Goal: Transaction & Acquisition: Obtain resource

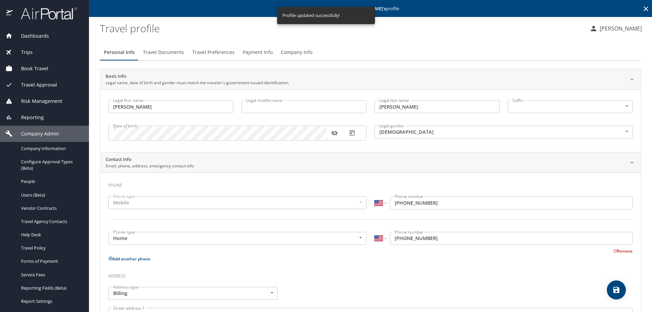
select select "US"
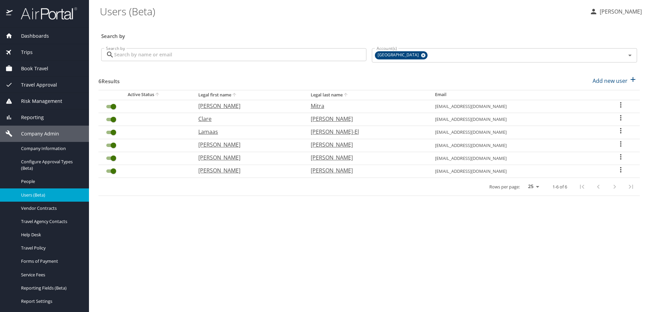
click at [122, 56] on input "Search by" at bounding box center [240, 54] width 252 height 13
click at [29, 53] on span "Trips" at bounding box center [23, 52] width 20 height 7
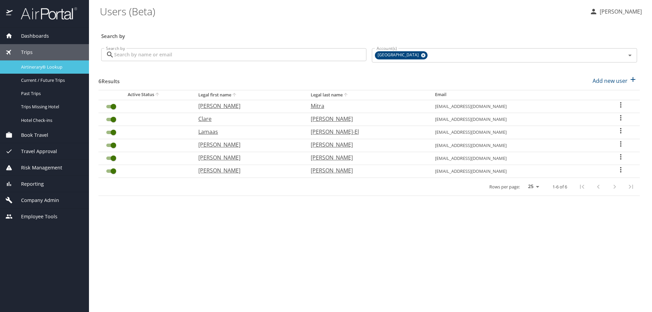
click at [45, 66] on span "Airtinerary® Lookup" at bounding box center [51, 67] width 60 height 6
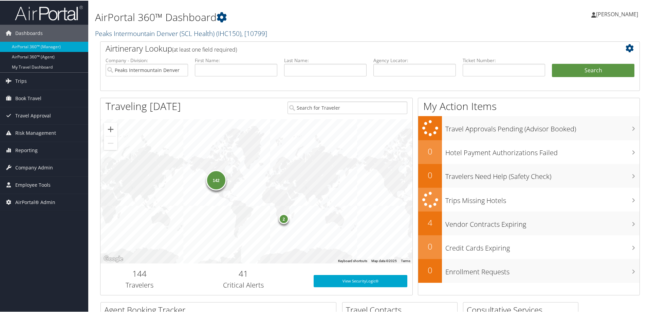
click at [167, 29] on link "Peaks Intermountain Denver (SCL Health) ( IHC150 ) , [ 10799 ]" at bounding box center [181, 32] width 172 height 9
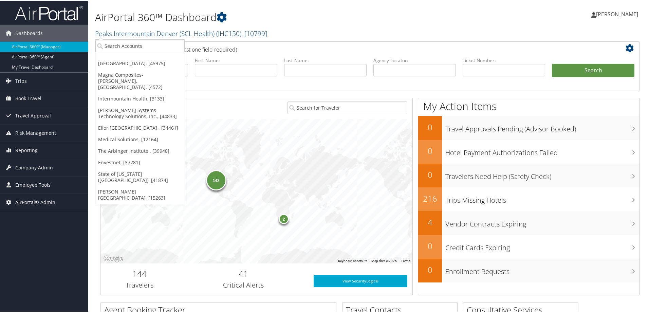
click at [275, 36] on h2 "Peaks Intermountain Denver (SCL Health) ( IHC150 ) , [ 10799 ]" at bounding box center [278, 32] width 367 height 12
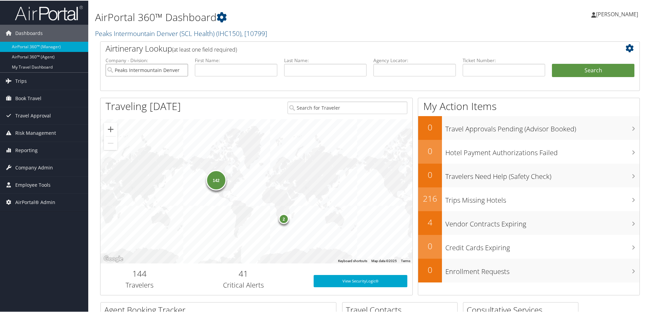
click at [180, 70] on input "Peaks Intermountain Denver (SCL Health)" at bounding box center [147, 69] width 82 height 13
click at [203, 69] on input "text" at bounding box center [236, 69] width 82 height 13
type input "v"
type input "carley"
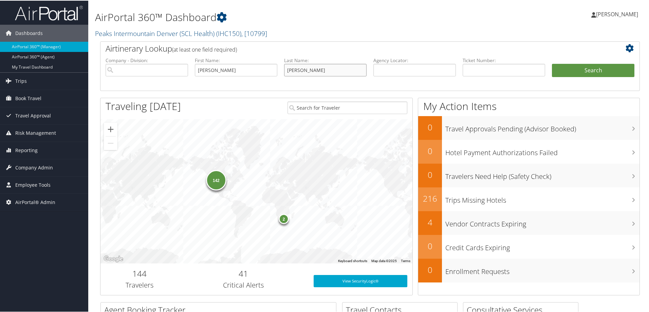
type input "berg"
click at [552, 63] on button "Search" at bounding box center [593, 70] width 82 height 14
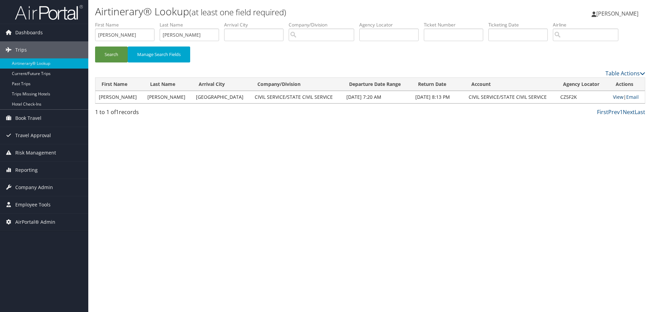
click at [613, 97] on link "View" at bounding box center [618, 97] width 11 height 6
click at [22, 51] on span "Trips" at bounding box center [21, 49] width 12 height 17
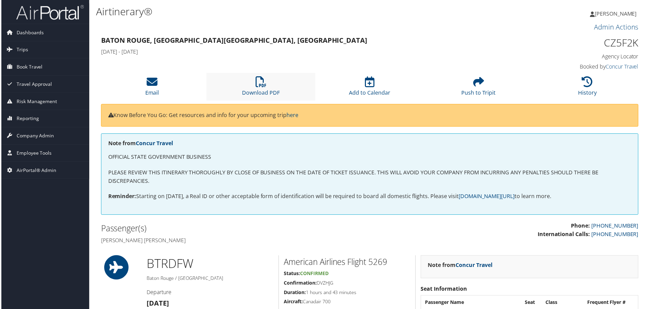
click at [254, 83] on li "Download PDF" at bounding box center [260, 86] width 109 height 27
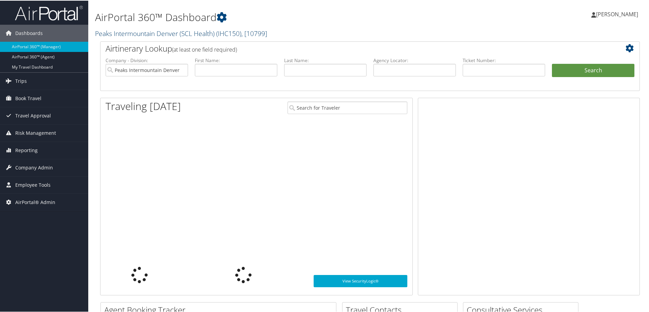
click at [131, 31] on link "Peaks Intermountain Denver (SCL Health) ( IHC150 ) , [ 10799 ]" at bounding box center [181, 32] width 172 height 9
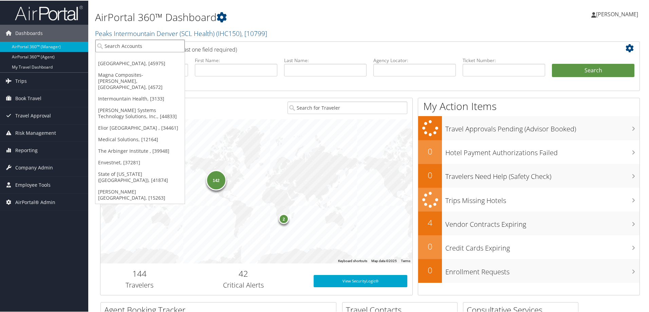
drag, startPoint x: 122, startPoint y: 49, endPoint x: 118, endPoint y: 49, distance: 4.1
click at [122, 49] on input "search" at bounding box center [139, 45] width 89 height 13
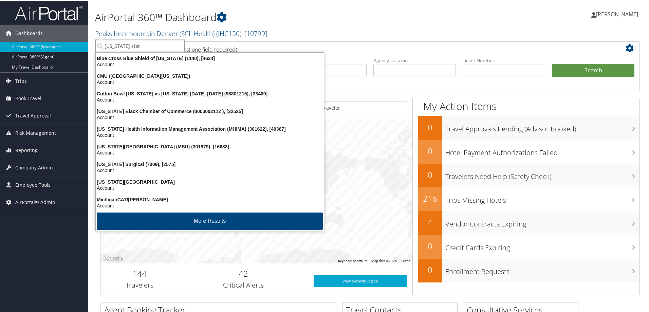
type input "michigan state"
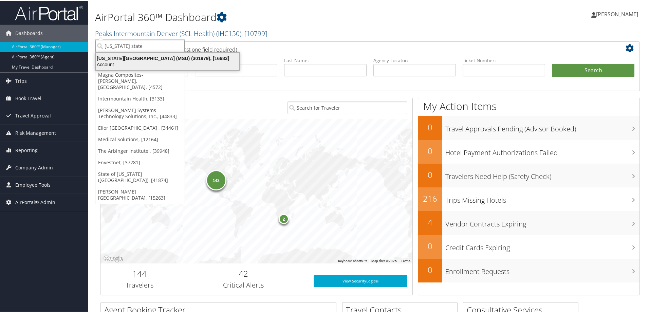
click at [134, 63] on div "Account" at bounding box center [168, 64] width 152 height 6
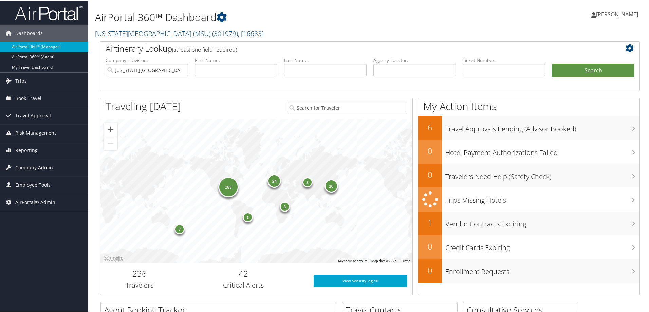
click at [36, 166] on span "Company Admin" at bounding box center [34, 167] width 38 height 17
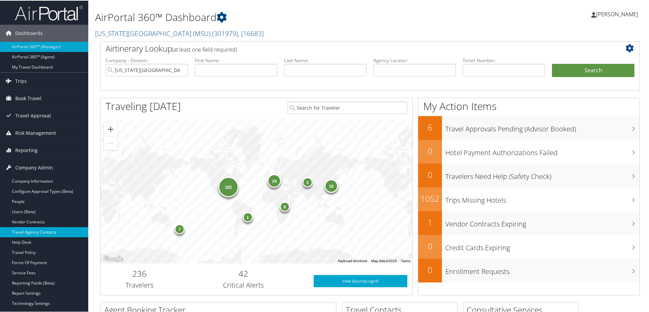
click at [53, 228] on link "Travel Agency Contacts" at bounding box center [44, 231] width 88 height 10
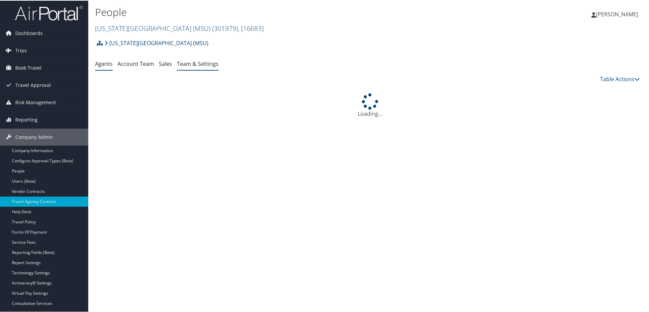
click at [189, 63] on link "Team & Settings" at bounding box center [198, 62] width 42 height 7
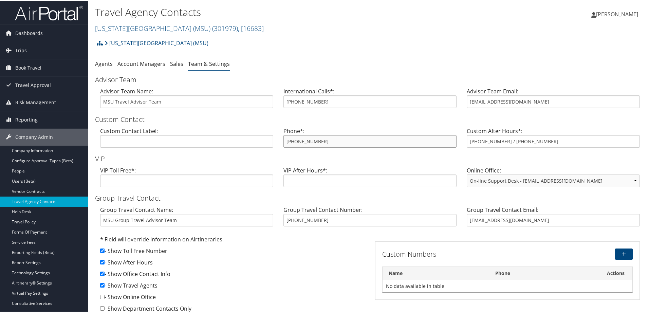
drag, startPoint x: 359, startPoint y: 144, endPoint x: 279, endPoint y: 134, distance: 80.7
click at [279, 134] on div "Phone*: 800-509-7081" at bounding box center [369, 139] width 183 height 26
click at [377, 15] on h1 "Travel Agency Contacts" at bounding box center [278, 11] width 367 height 14
click at [154, 29] on link "Michigan State University (MSU) ( 301979 ) , [ 16683 ]" at bounding box center [179, 27] width 169 height 9
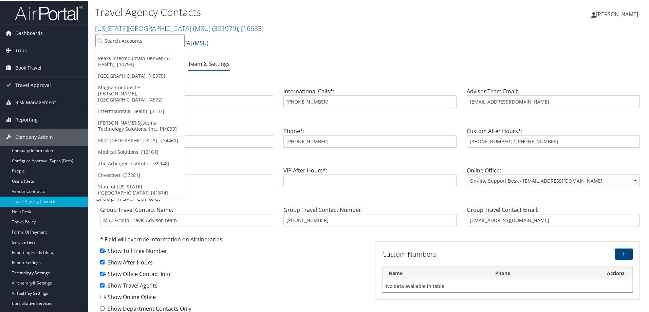
click at [147, 46] on input "search" at bounding box center [139, 40] width 89 height 13
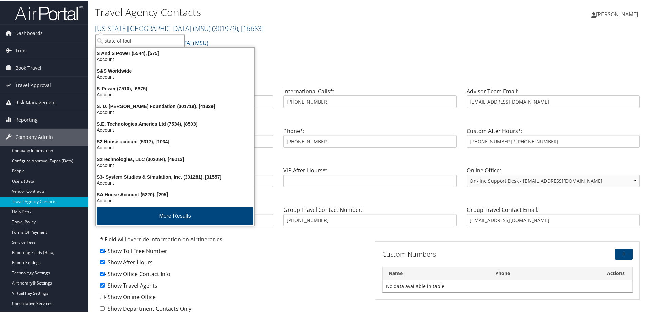
type input "state of louis"
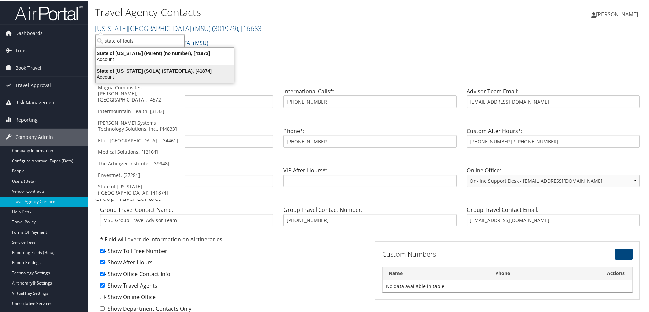
click at [129, 73] on div "State of Louisiana (SOLA) (STATEOFLA), [41874]" at bounding box center [165, 70] width 146 height 6
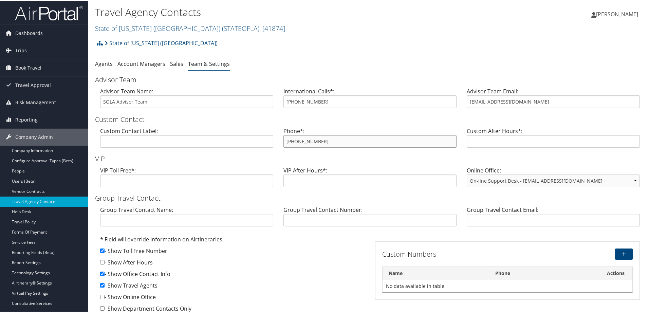
drag, startPoint x: 352, startPoint y: 146, endPoint x: 275, endPoint y: 146, distance: 76.7
click at [275, 146] on div "Custom Contact Label: Phone*: [PHONE_NUMBER] Custom After Hours*:" at bounding box center [370, 139] width 550 height 26
